Goal: Task Accomplishment & Management: Manage account settings

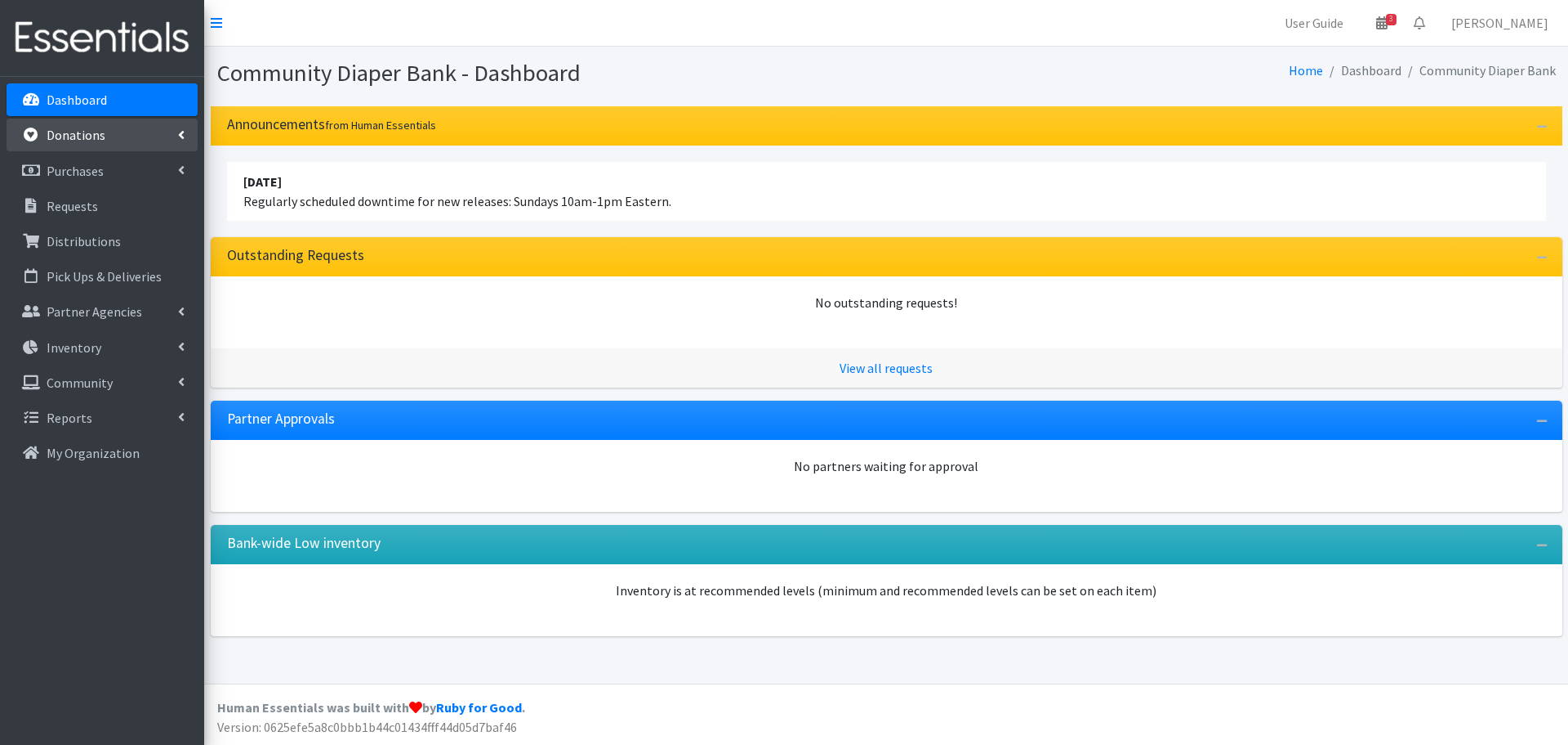
click at [99, 142] on p "Donations" at bounding box center [76, 135] width 58 height 16
click at [92, 238] on p "Purchases" at bounding box center [76, 241] width 58 height 16
click at [79, 130] on p "Donations" at bounding box center [76, 135] width 58 height 16
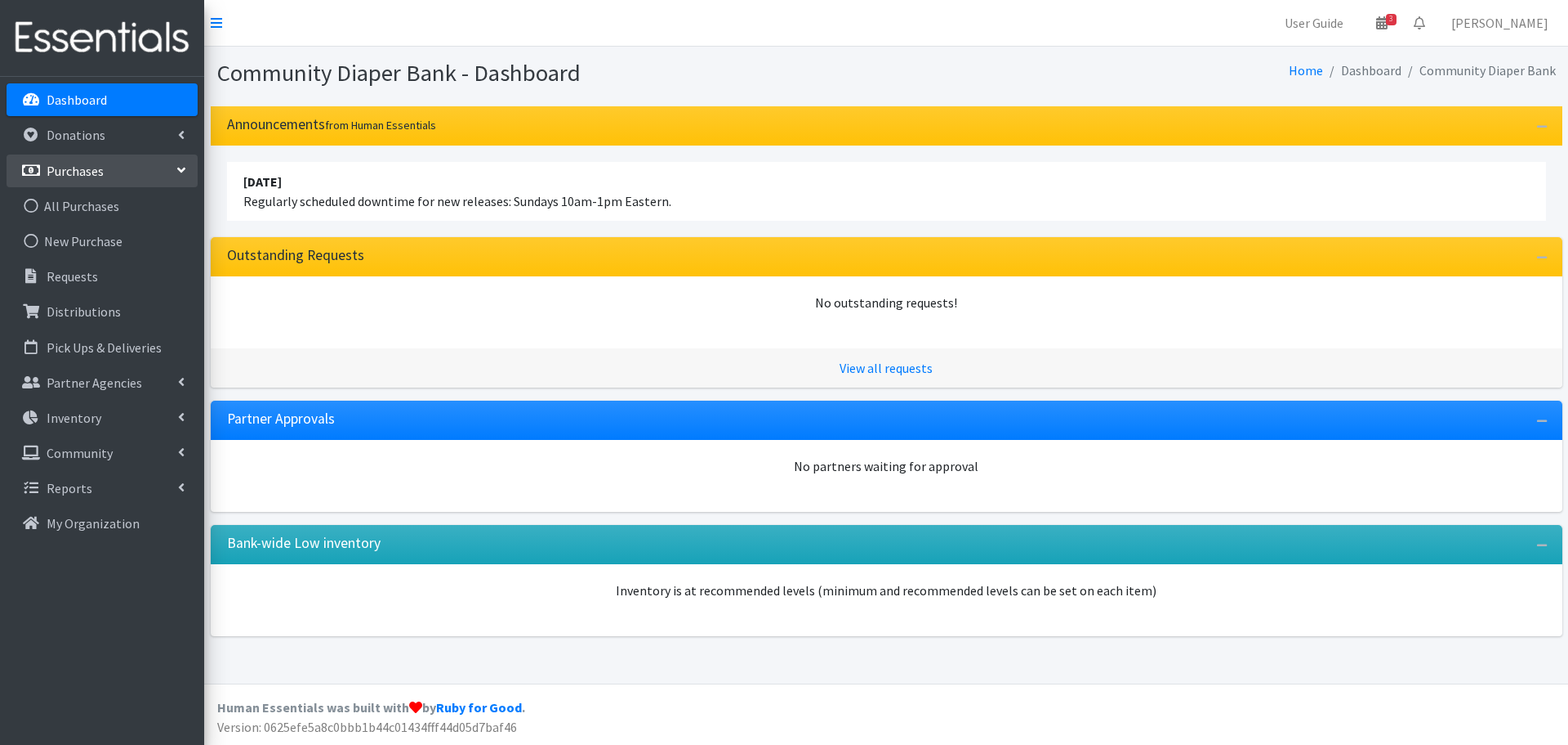
click at [82, 175] on p "Purchases" at bounding box center [76, 171] width 58 height 16
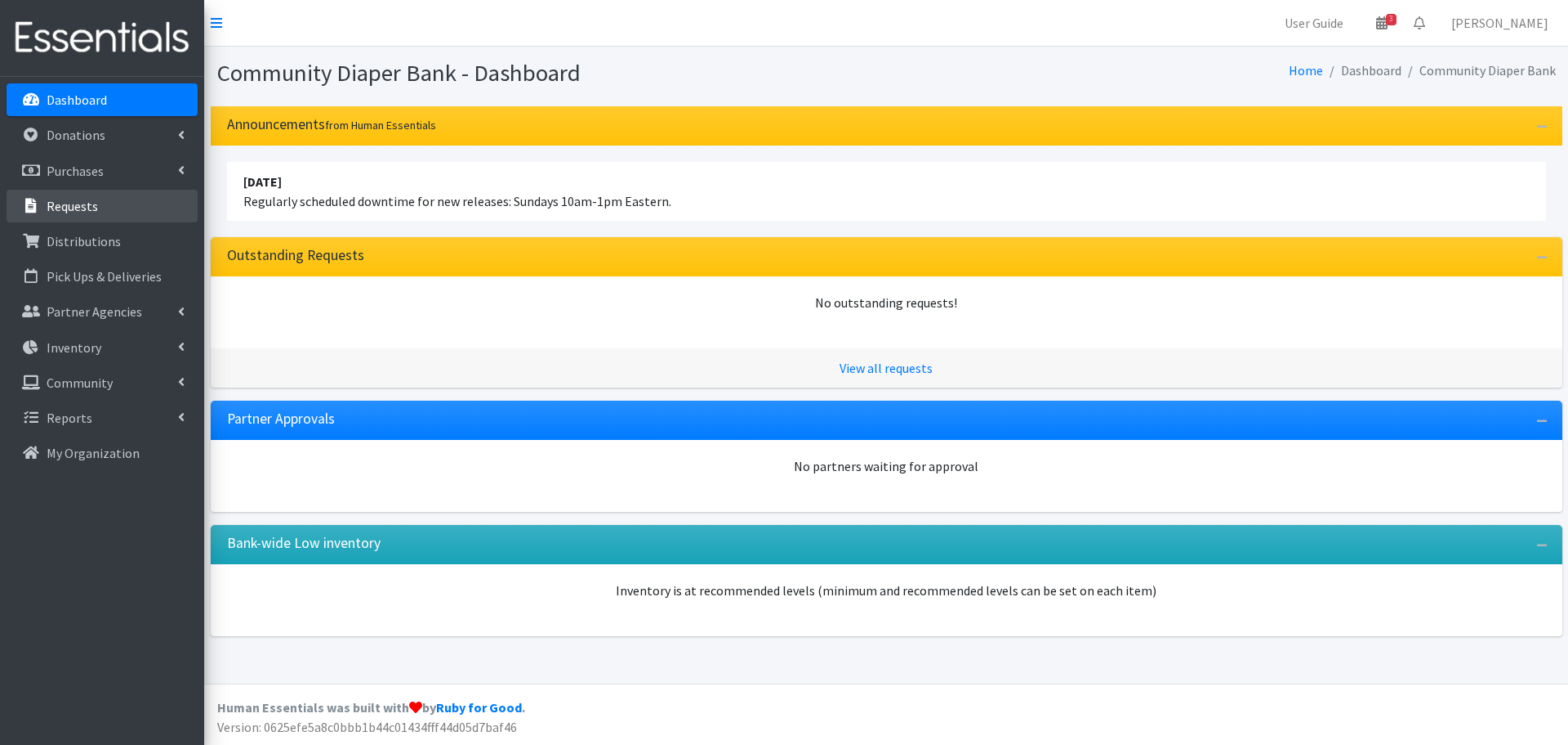
click at [76, 212] on p "Requests" at bounding box center [72, 206] width 52 height 16
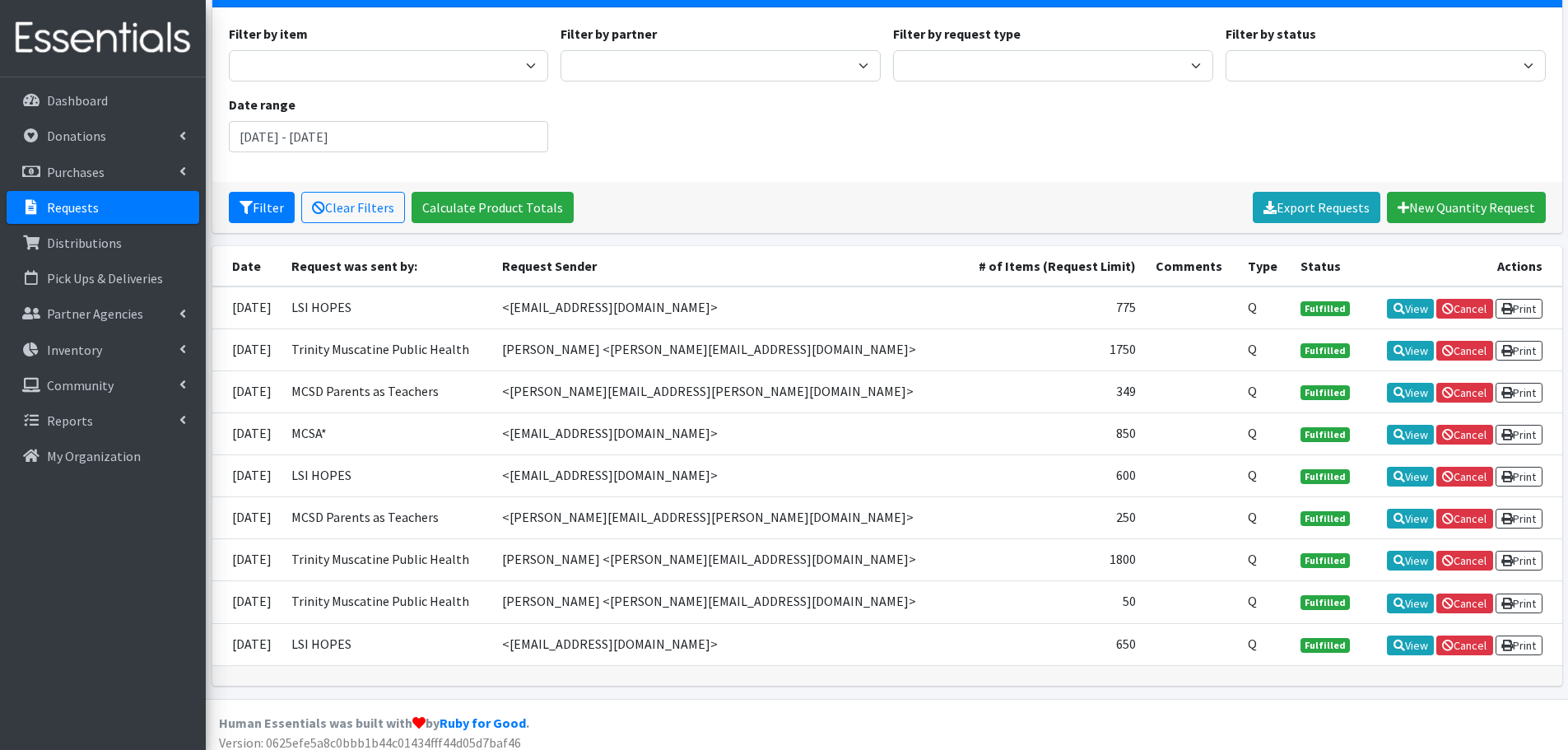
scroll to position [148, 0]
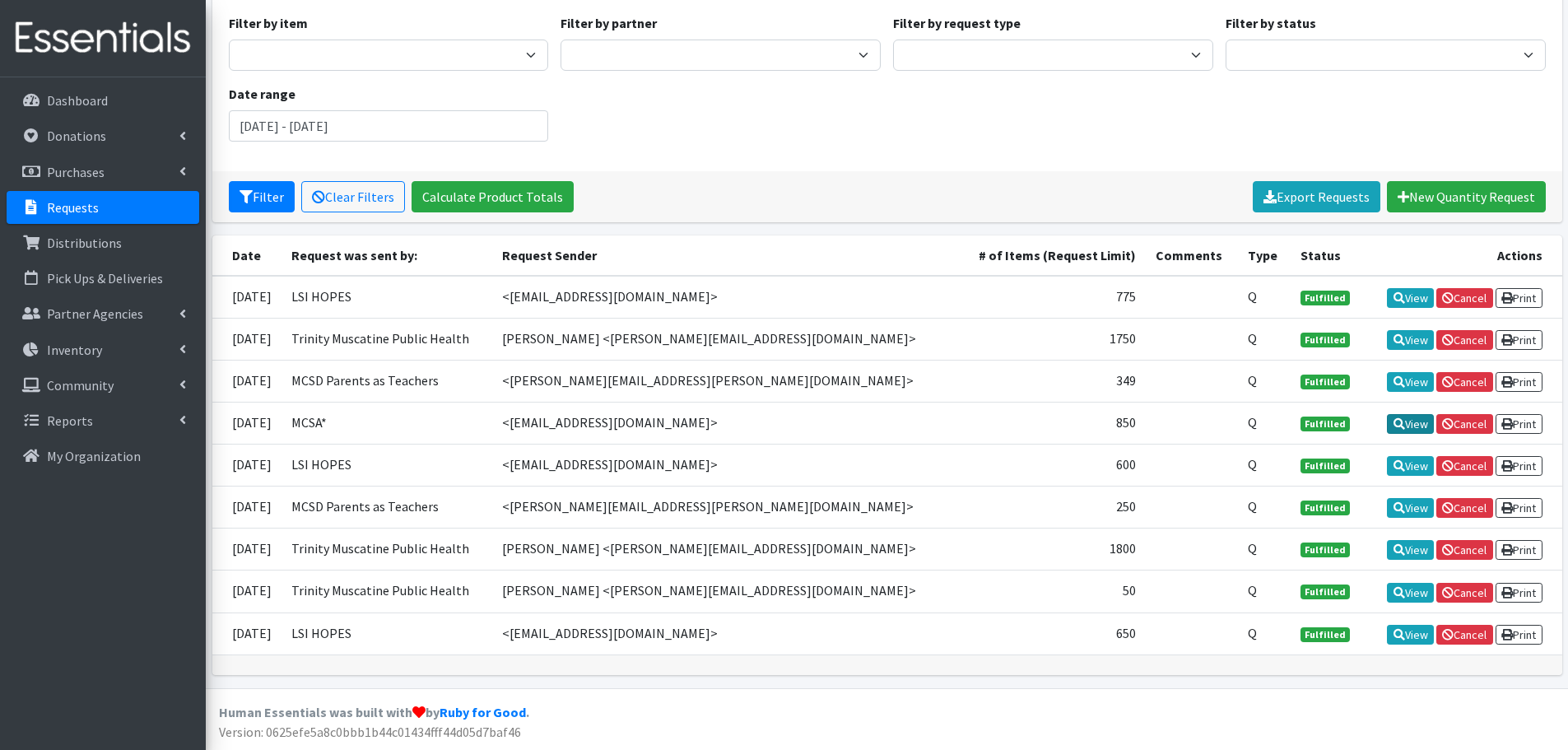
click at [1394, 430] on link "View" at bounding box center [1410, 423] width 47 height 20
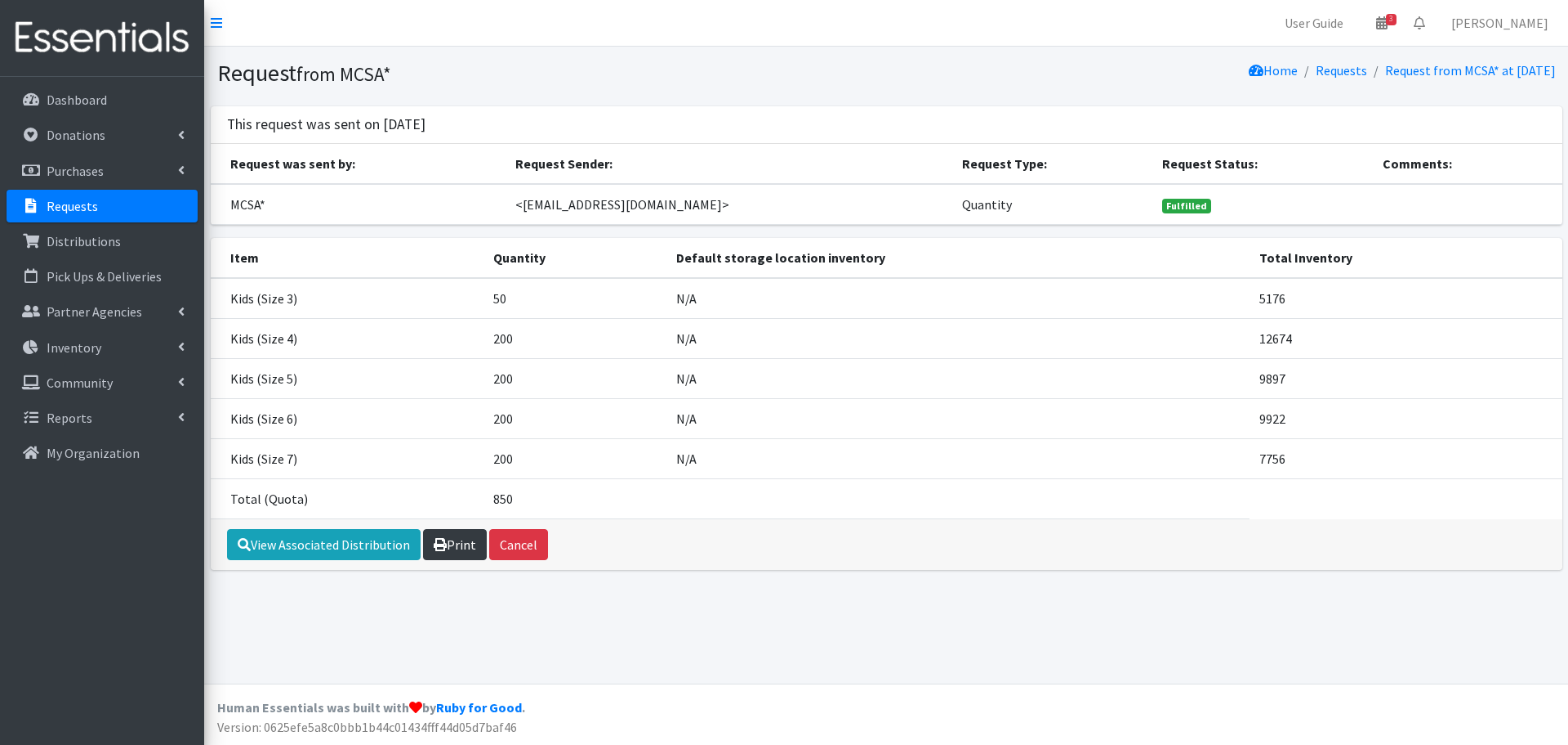
click at [442, 546] on icon at bounding box center [440, 544] width 13 height 13
click at [986, 617] on div "Request from MCSA* Home Requests Request from MCSA* at September 10 2025 This r…" at bounding box center [886, 366] width 1364 height 637
click at [103, 203] on link "Requests" at bounding box center [102, 206] width 191 height 33
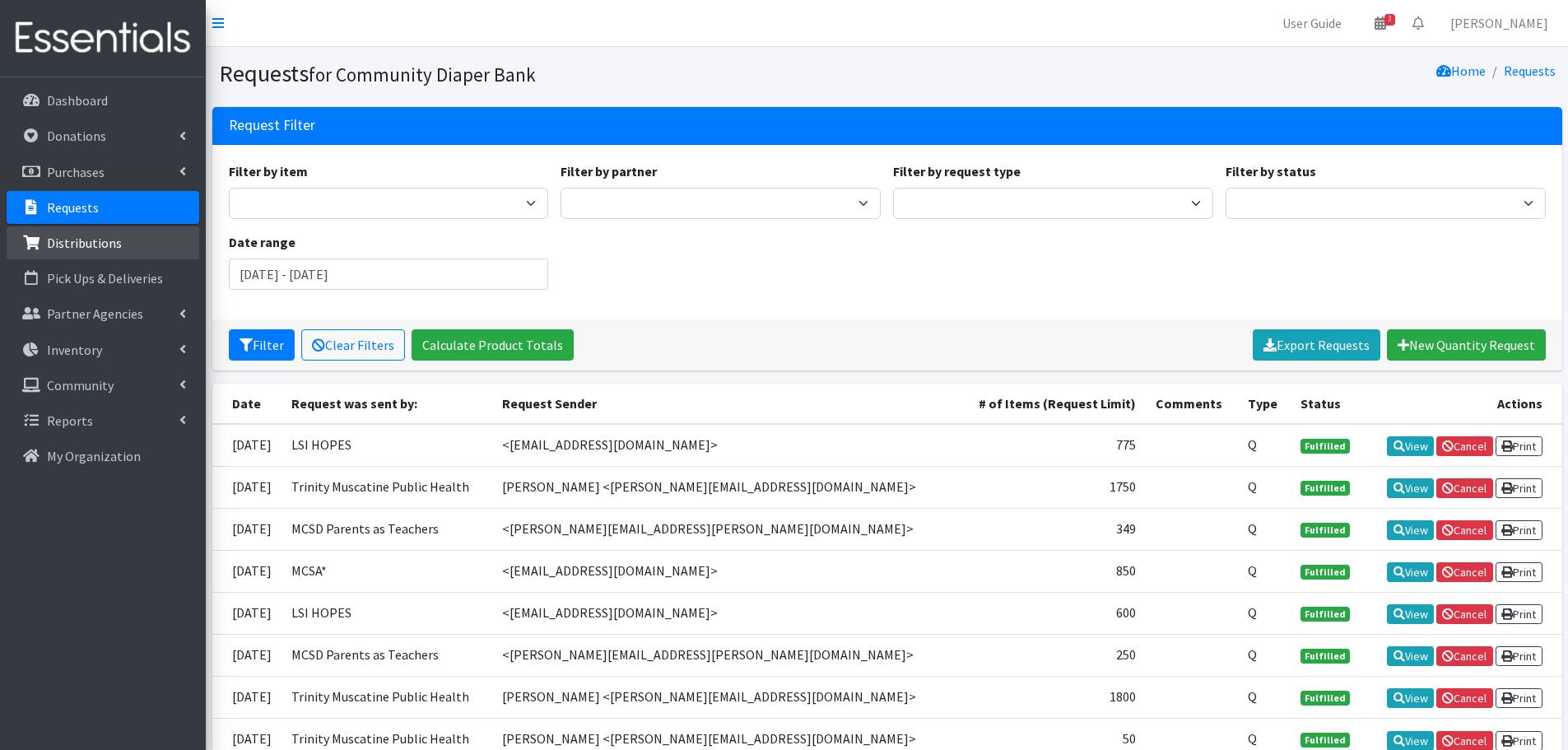
click at [89, 253] on link "Distributions" at bounding box center [103, 243] width 192 height 33
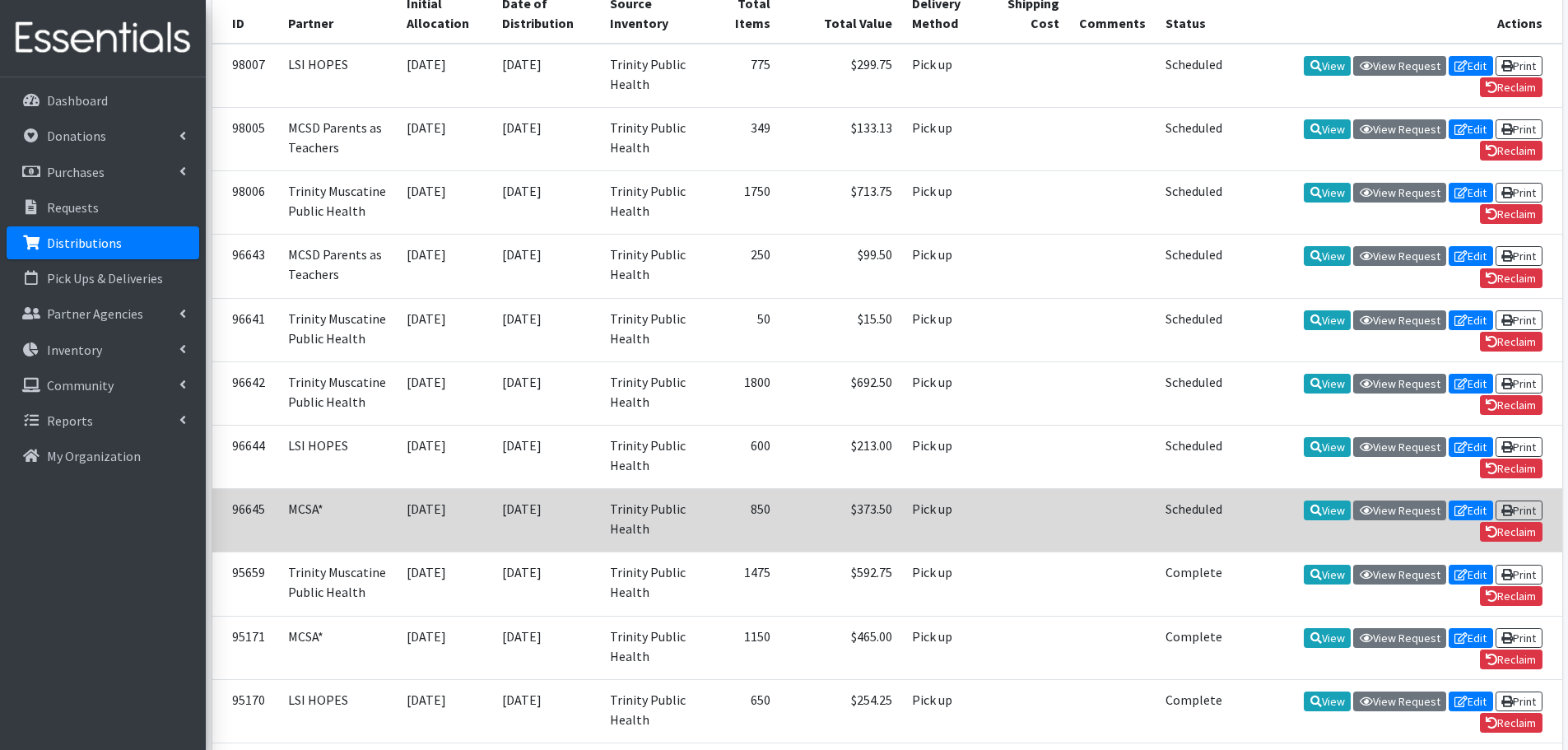
scroll to position [247, 0]
